Goal: Use online tool/utility: Utilize a website feature to perform a specific function

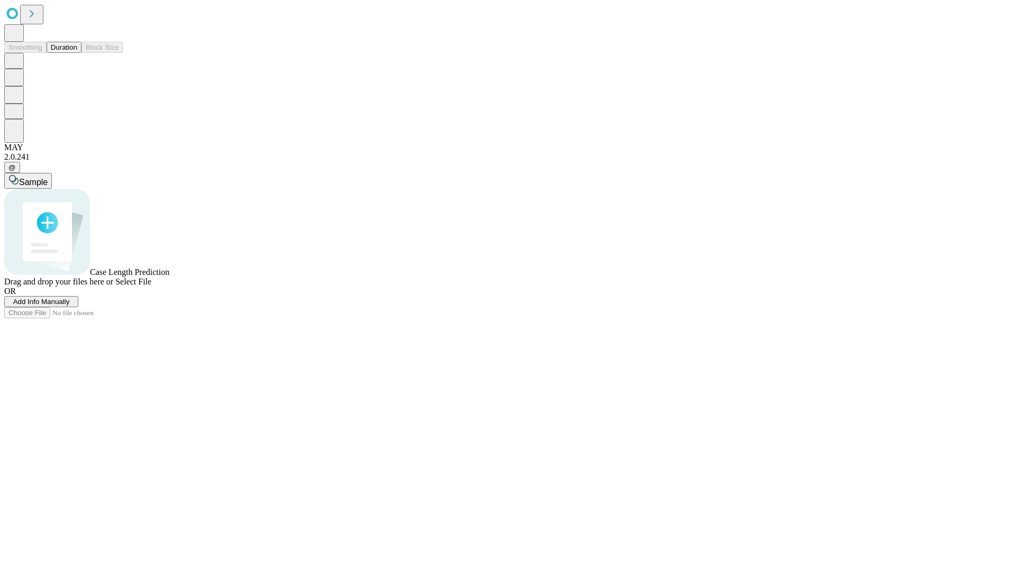
click at [70, 306] on span "Add Info Manually" at bounding box center [41, 302] width 57 height 8
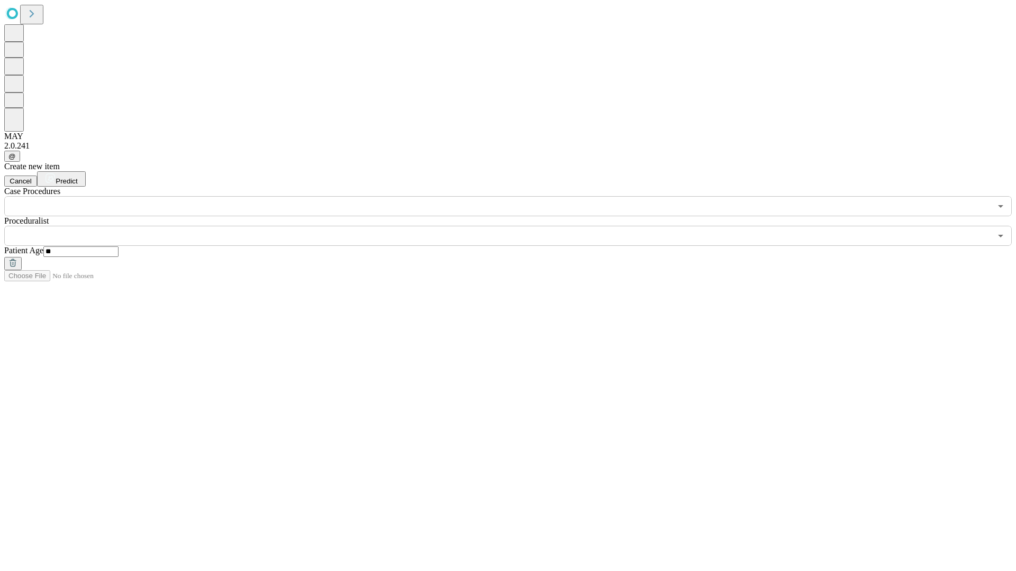
type input "**"
click at [515, 226] on input "text" at bounding box center [497, 236] width 987 height 20
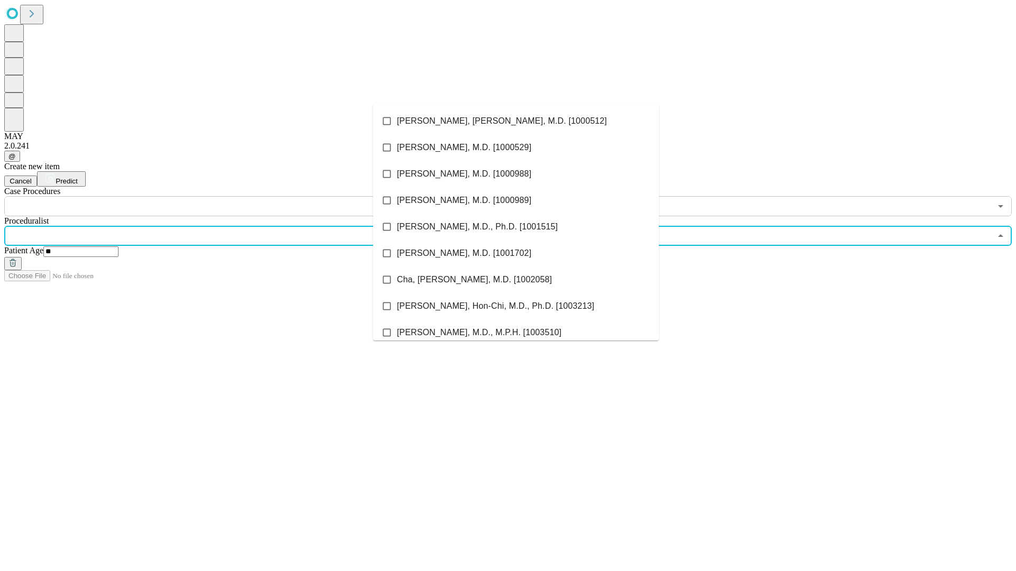
click at [516, 121] on li "[PERSON_NAME], [PERSON_NAME], M.D. [1000512]" at bounding box center [516, 121] width 286 height 26
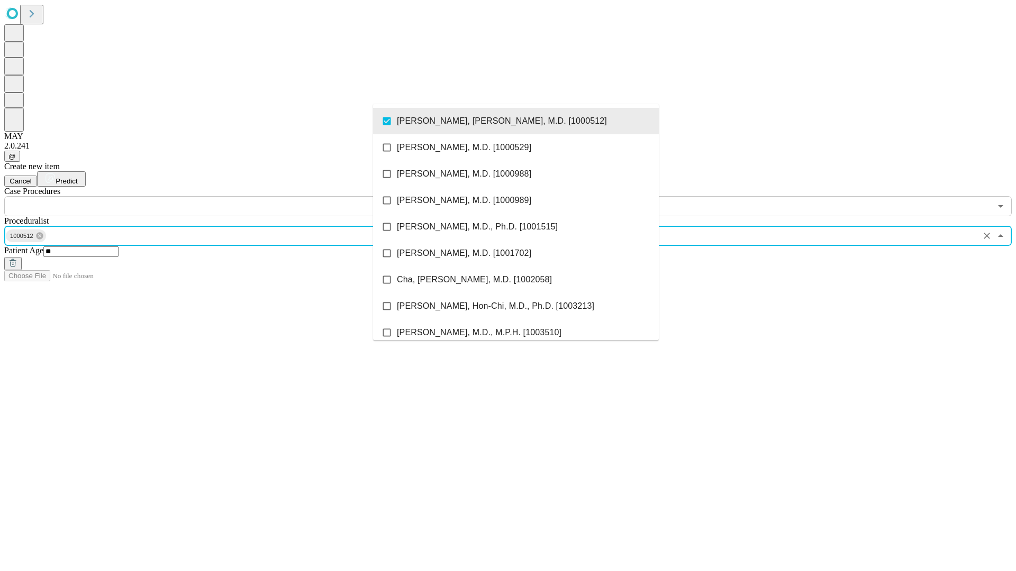
click at [222, 196] on input "text" at bounding box center [497, 206] width 987 height 20
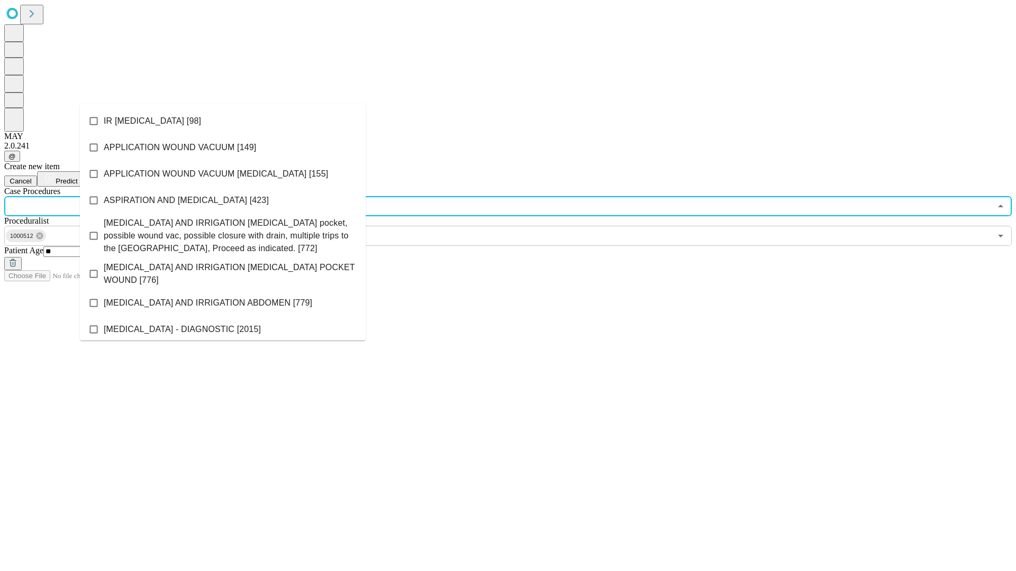
click at [223, 121] on li "IR [MEDICAL_DATA] [98]" at bounding box center [223, 121] width 286 height 26
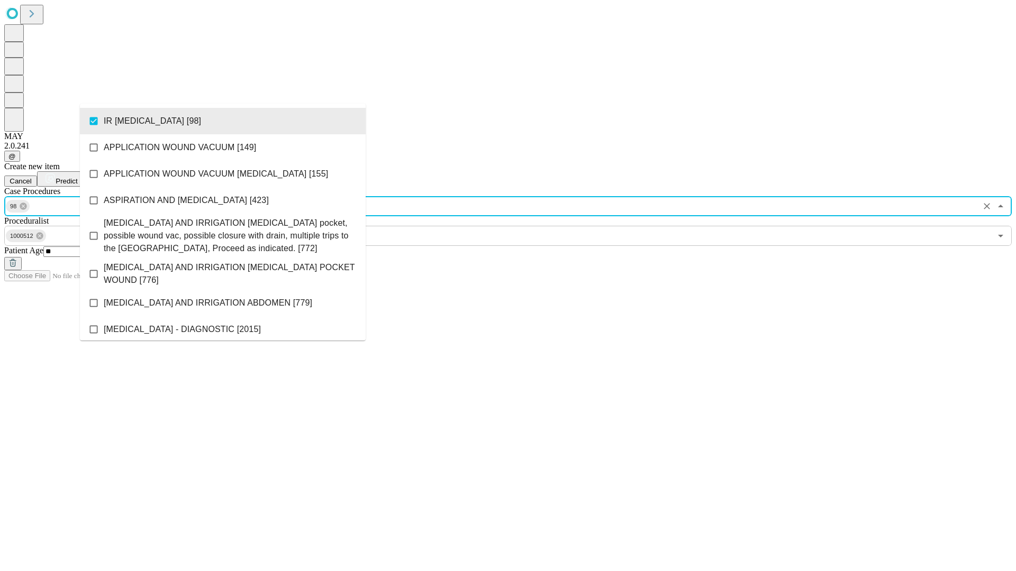
click at [77, 177] on span "Predict" at bounding box center [67, 181] width 22 height 8
